Goal: Information Seeking & Learning: Learn about a topic

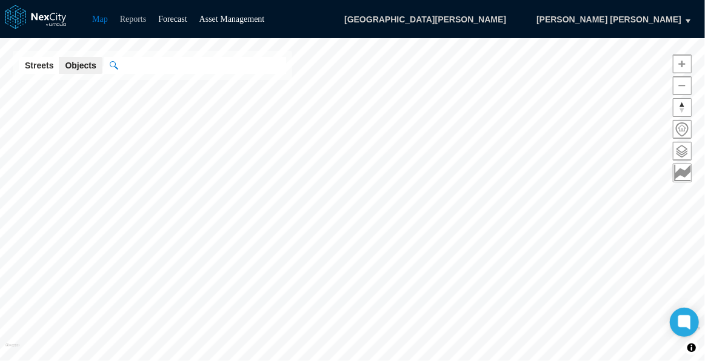
click at [138, 18] on link "Reports" at bounding box center [133, 19] width 27 height 9
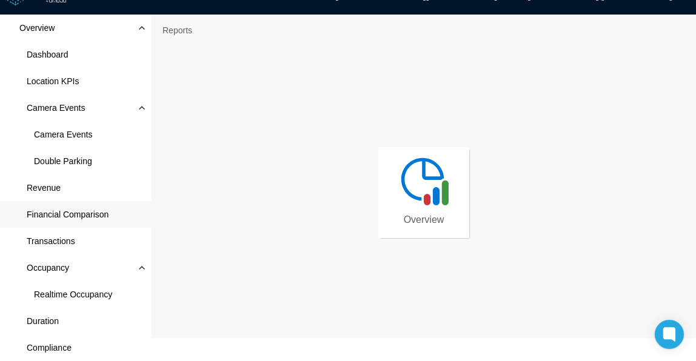
scroll to position [23, 0]
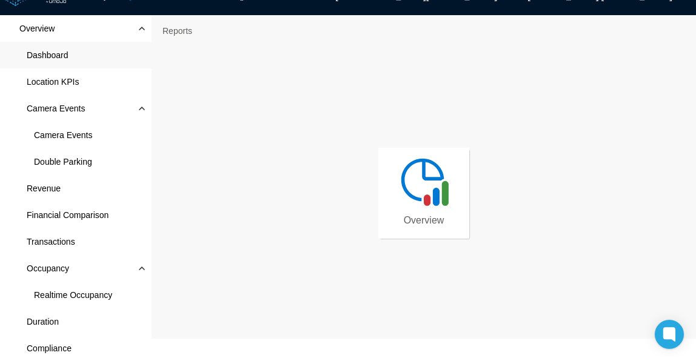
click at [72, 53] on span "Dashboard" at bounding box center [76, 55] width 152 height 27
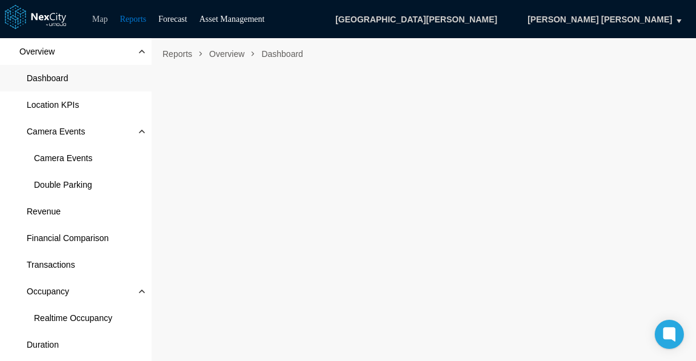
click at [97, 15] on link "Map" at bounding box center [100, 19] width 16 height 9
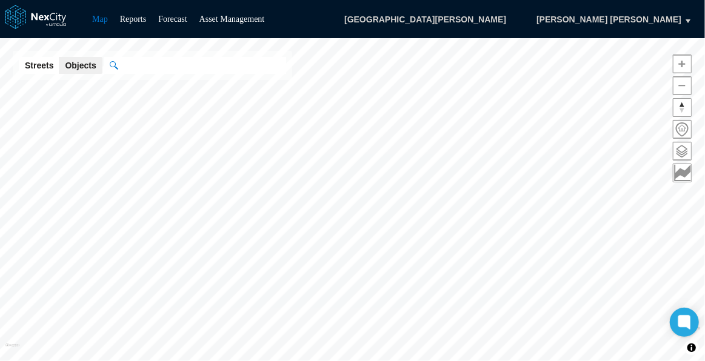
click at [41, 67] on button "Streets" at bounding box center [39, 65] width 41 height 17
click at [141, 64] on input "" at bounding box center [195, 65] width 182 height 17
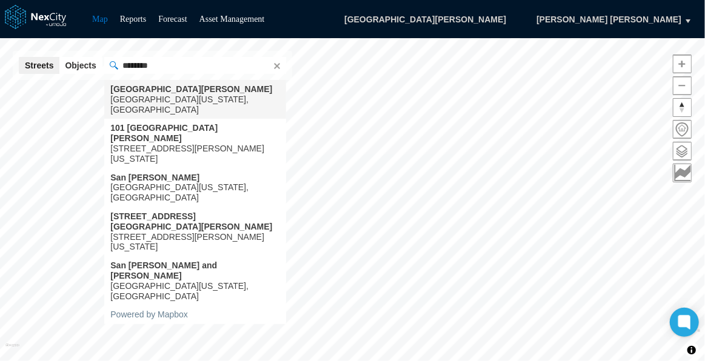
click at [157, 96] on div "[GEOGRAPHIC_DATA][US_STATE], [GEOGRAPHIC_DATA]" at bounding box center [194, 105] width 169 height 21
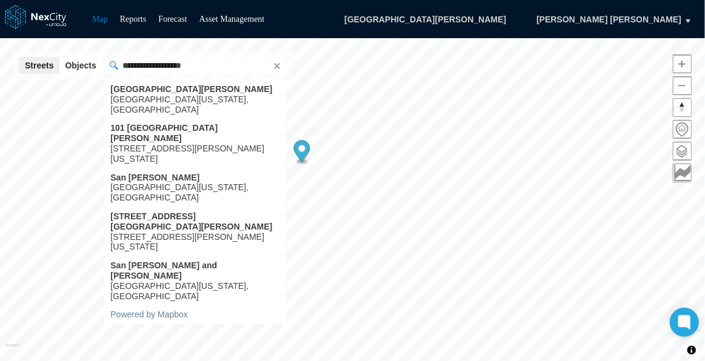
click at [121, 63] on input "**********" at bounding box center [195, 65] width 182 height 17
click at [119, 64] on input "**********" at bounding box center [195, 65] width 182 height 17
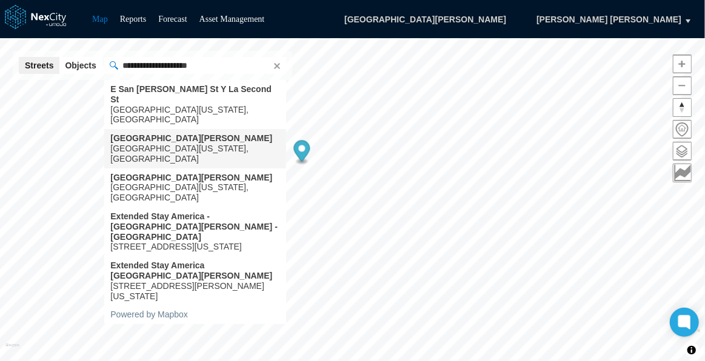
click at [170, 144] on div "[GEOGRAPHIC_DATA][US_STATE], [GEOGRAPHIC_DATA]" at bounding box center [194, 154] width 169 height 21
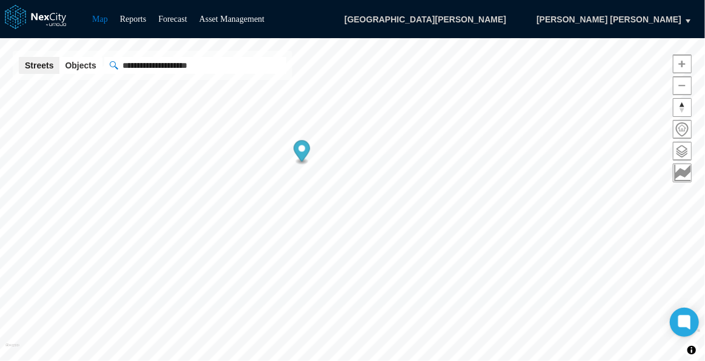
type input "**********"
click at [130, 16] on link "Reports" at bounding box center [133, 19] width 27 height 9
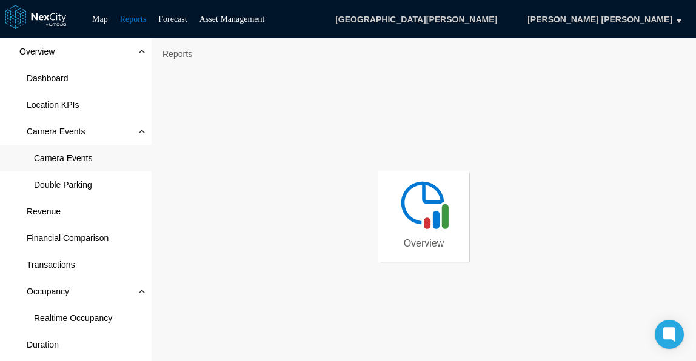
click at [61, 154] on span "Camera Events" at bounding box center [63, 158] width 58 height 12
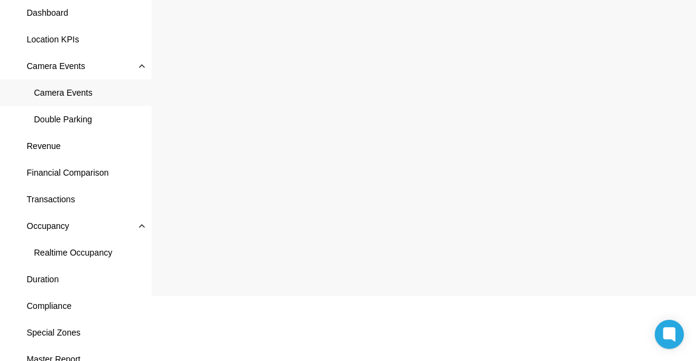
click at [434, 296] on html "Map Reports Forecast Asset Management [GEOGRAPHIC_DATA][PERSON_NAME] [PERSON_NA…" at bounding box center [348, 115] width 696 height 361
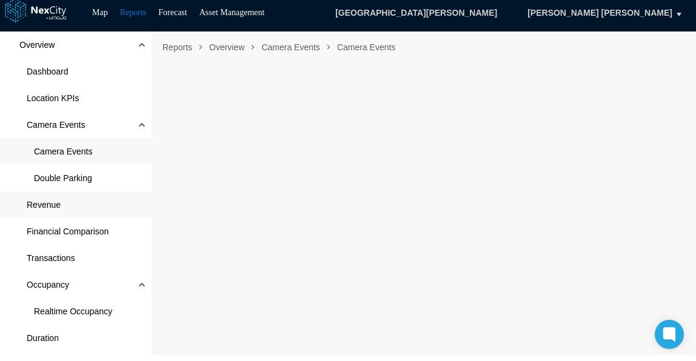
scroll to position [10, 0]
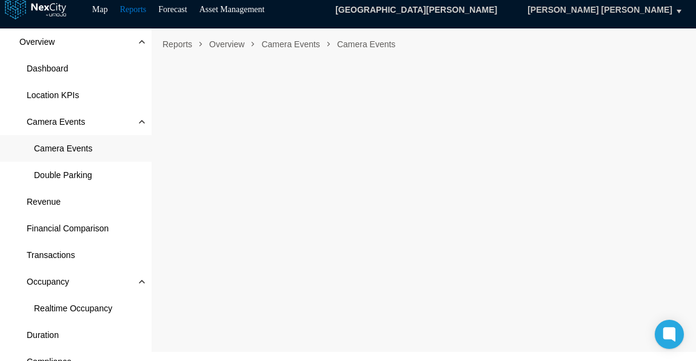
click at [683, 8] on button "[PERSON_NAME] [PERSON_NAME]" at bounding box center [600, 9] width 170 height 21
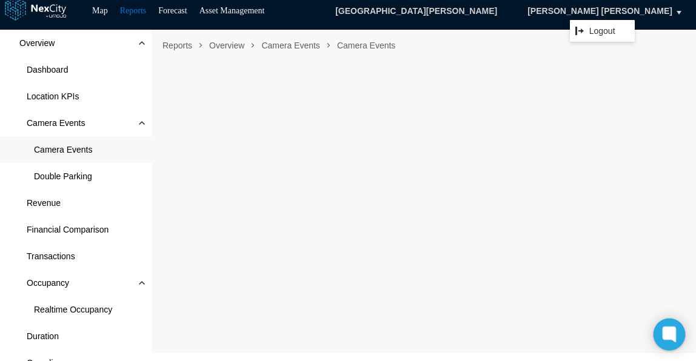
click at [670, 330] on icon at bounding box center [668, 334] width 9 height 9
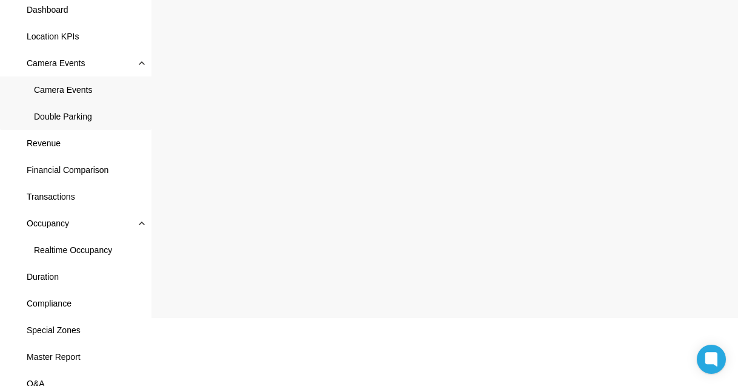
scroll to position [78, 0]
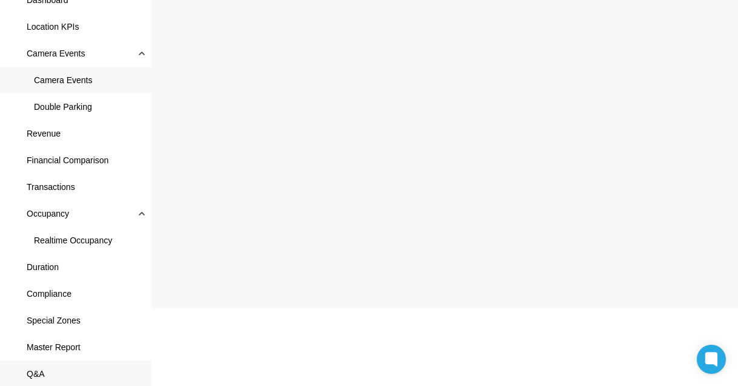
click at [35, 361] on span "Q&A" at bounding box center [36, 373] width 18 height 12
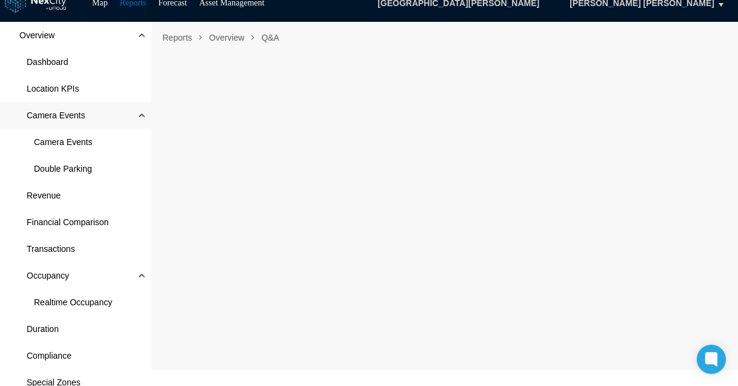
click at [71, 115] on span "Camera Events" at bounding box center [56, 115] width 58 height 12
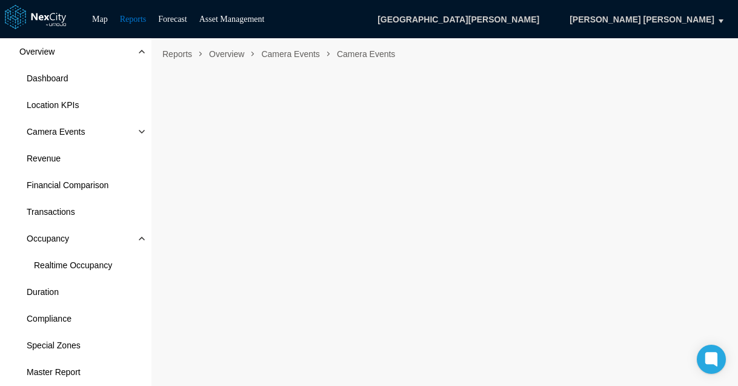
scroll to position [25, 0]
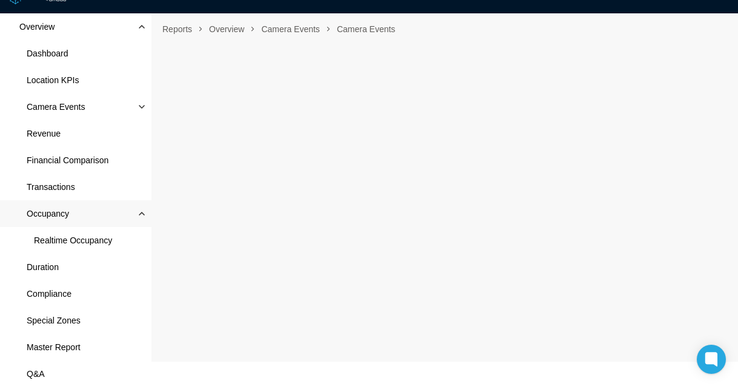
click at [50, 204] on span "Occupancy" at bounding box center [76, 213] width 152 height 27
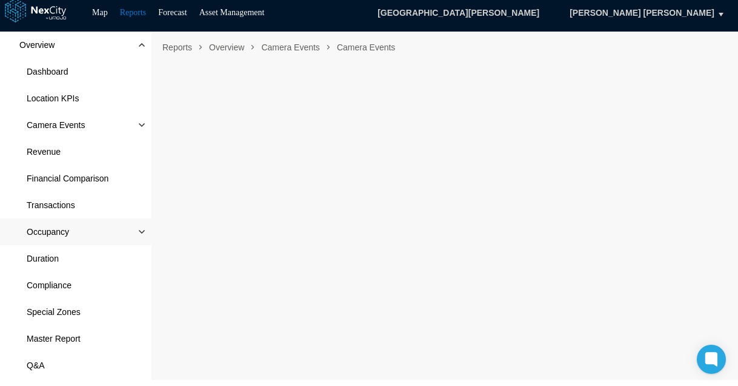
click at [53, 226] on span "Occupancy" at bounding box center [48, 232] width 42 height 12
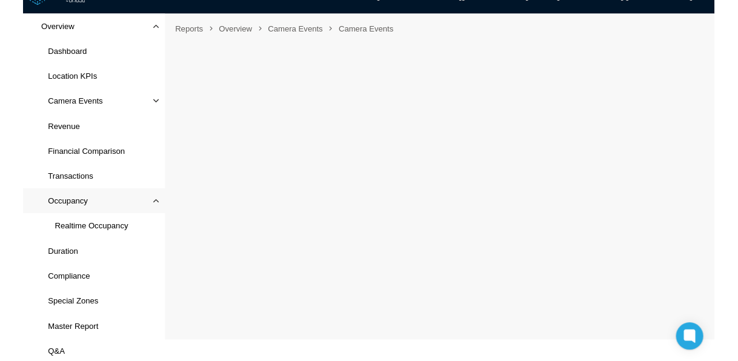
scroll to position [25, 0]
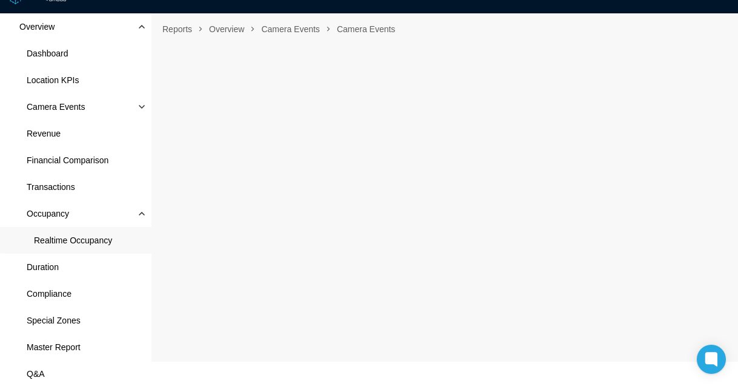
click at [91, 250] on span "Realtime Occupancy" at bounding box center [76, 240] width 152 height 27
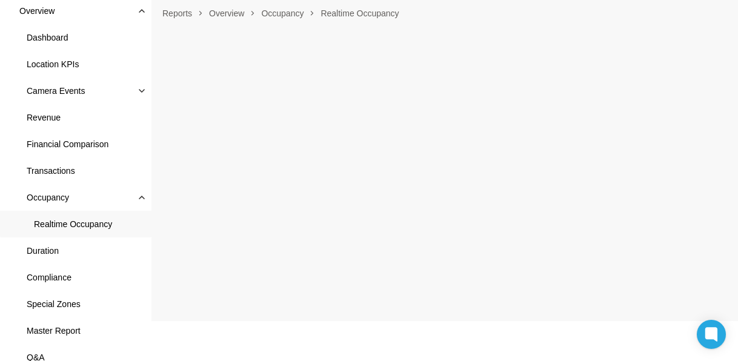
scroll to position [41, 0]
click at [69, 192] on span "Occupancy" at bounding box center [76, 197] width 152 height 27
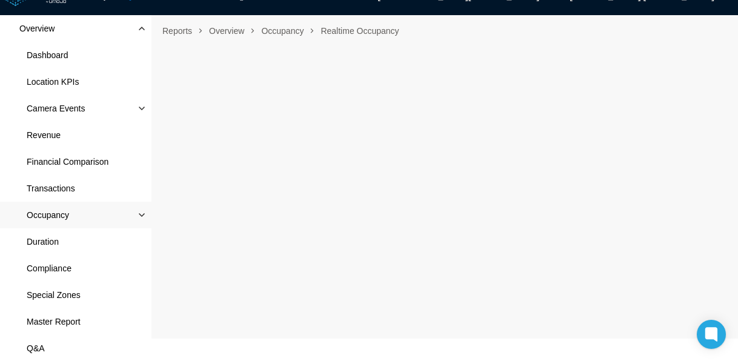
scroll to position [22, 0]
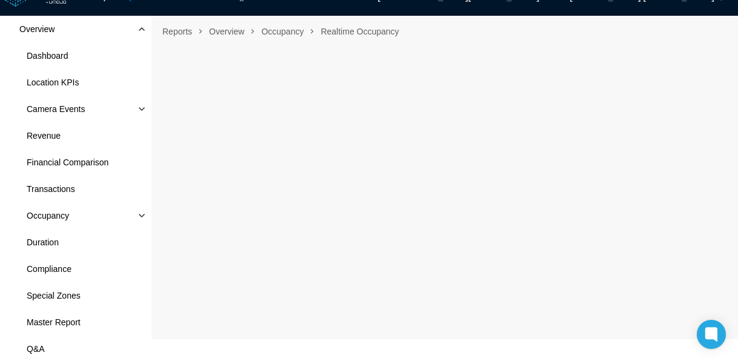
click at [152, 213] on div "Reports Overview Occupancy Realtime Occupancy" at bounding box center [445, 181] width 587 height 331
click at [139, 212] on span at bounding box center [142, 216] width 10 height 10
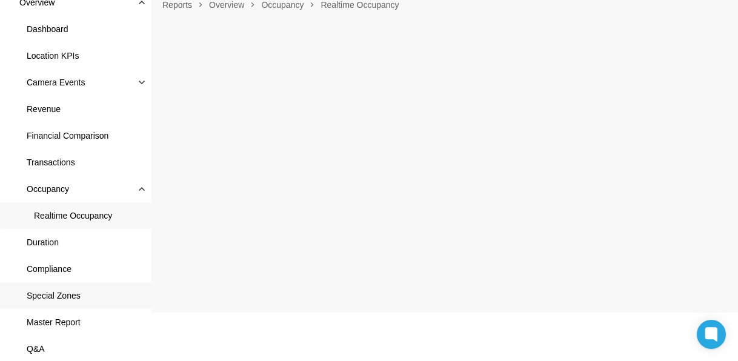
click at [45, 293] on span "Special Zones" at bounding box center [54, 296] width 54 height 12
drag, startPoint x: 52, startPoint y: 298, endPoint x: 55, endPoint y: 414, distance: 116.4
click at [55, 312] on html "Map Reports Forecast Asset Management [GEOGRAPHIC_DATA][PERSON_NAME] [PERSON_NA…" at bounding box center [369, 131] width 738 height 361
click at [67, 52] on span "Location KPIs" at bounding box center [53, 56] width 52 height 12
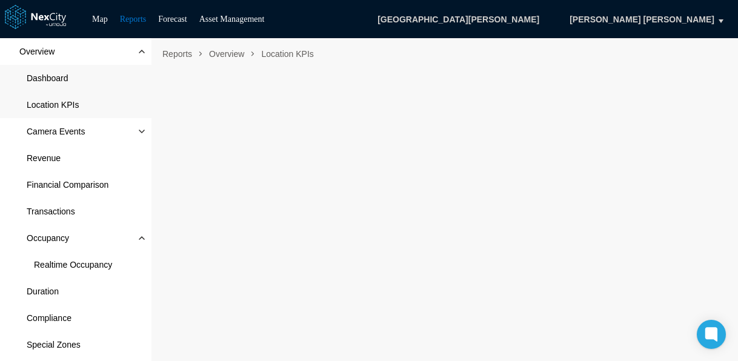
click at [54, 87] on span "Dashboard" at bounding box center [76, 78] width 152 height 27
click at [49, 105] on span "Location KPIs" at bounding box center [53, 105] width 52 height 12
click at [142, 127] on span at bounding box center [142, 132] width 10 height 10
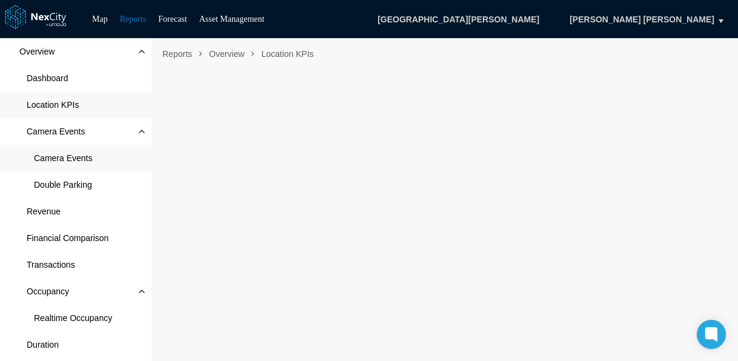
click at [58, 152] on span "Camera Events" at bounding box center [63, 158] width 58 height 12
click at [701, 45] on nav "Reports Overview Camera Events Camera Events" at bounding box center [445, 53] width 575 height 19
click at [450, 36] on div "Map Reports Forecast Asset Management [GEOGRAPHIC_DATA][PERSON_NAME] [PERSON_NA…" at bounding box center [369, 19] width 738 height 38
